Goal: Find contact information: Find contact information

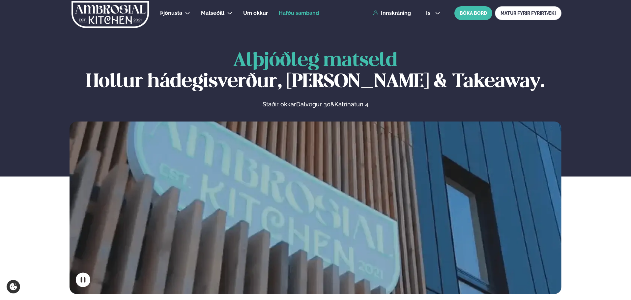
click at [304, 14] on span "Hafðu samband" at bounding box center [299, 13] width 40 height 6
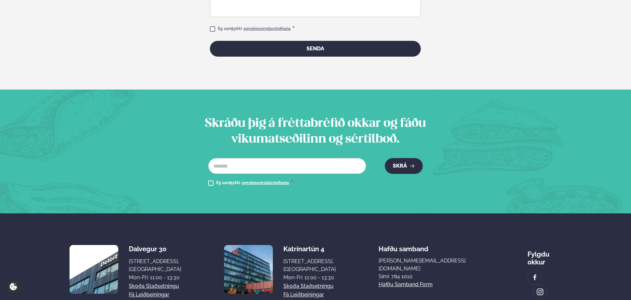
scroll to position [464, 0]
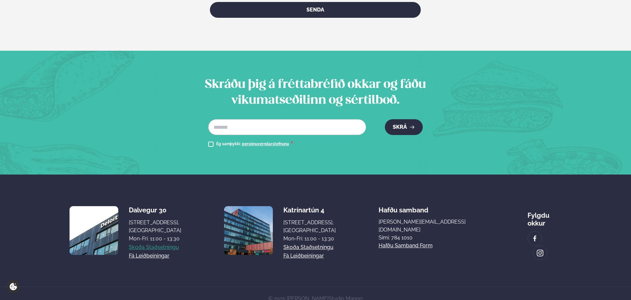
click at [160, 243] on link "Skoða staðsetningu" at bounding box center [154, 247] width 50 height 8
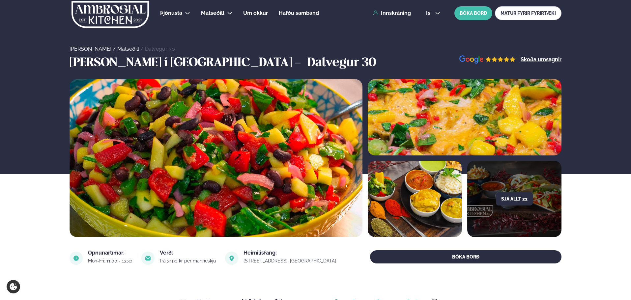
click at [127, 18] on img at bounding box center [110, 14] width 79 height 27
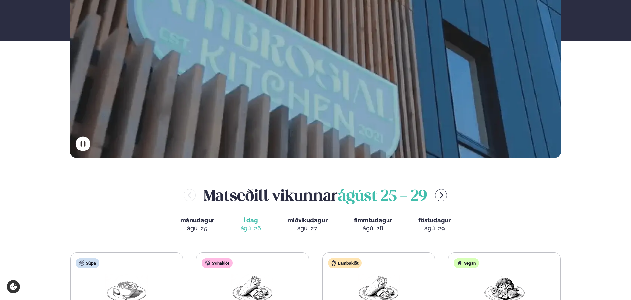
scroll to position [198, 0]
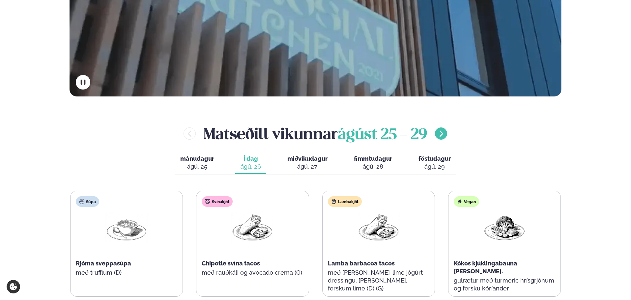
click at [438, 136] on button "menu-btn-right" at bounding box center [441, 133] width 12 height 12
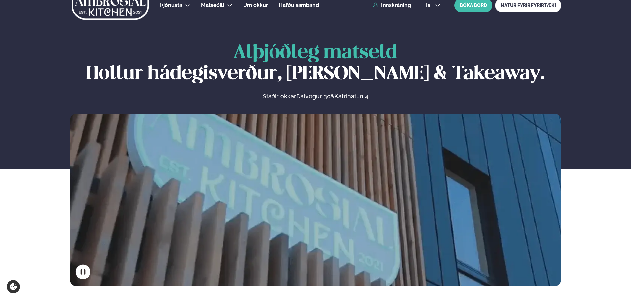
scroll to position [0, 0]
